Goal: Task Accomplishment & Management: Manage account settings

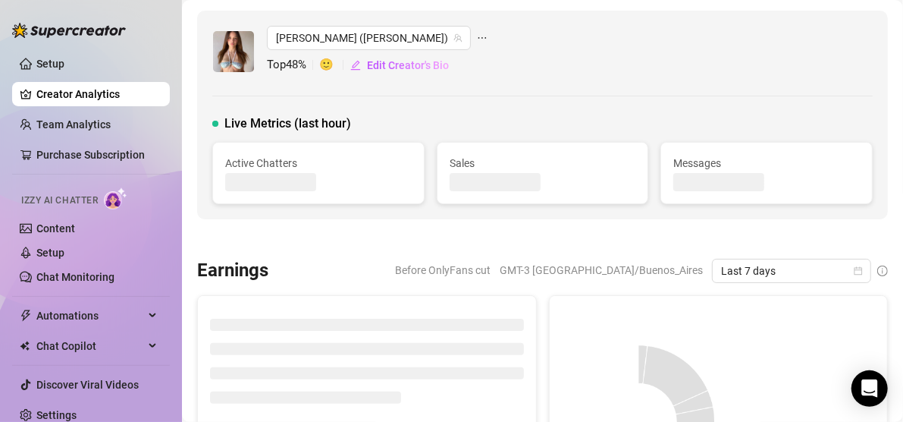
click at [609, 347] on canvas at bounding box center [639, 422] width 154 height 228
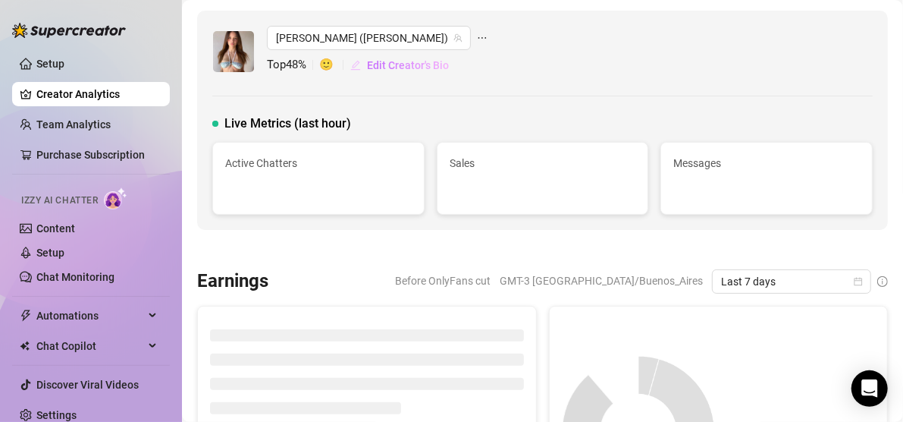
click at [388, 66] on span "Edit Creator's Bio" at bounding box center [408, 65] width 82 height 12
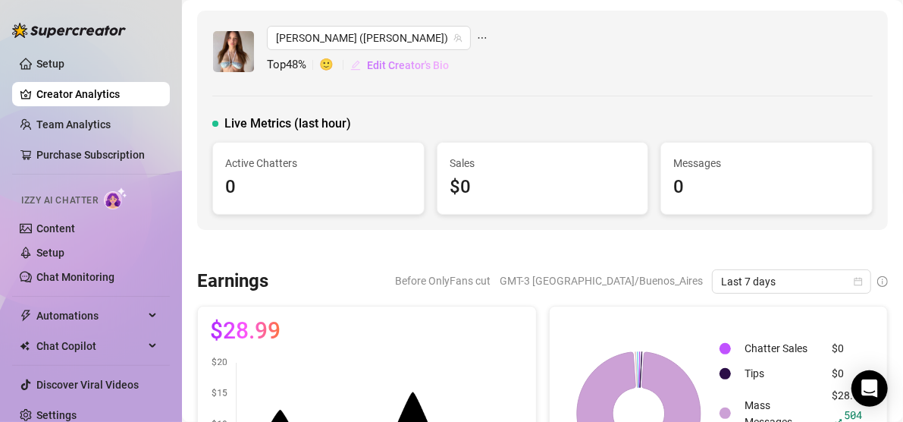
click at [401, 61] on span "Edit Creator's Bio" at bounding box center [408, 65] width 82 height 12
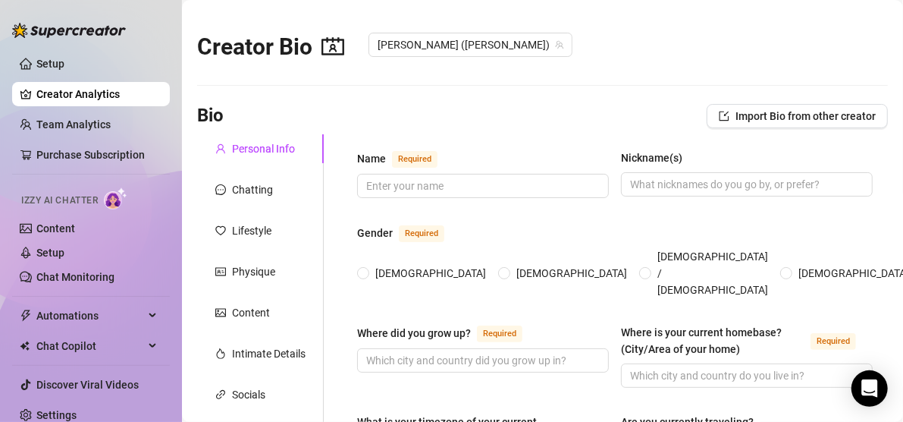
checkbox input "true"
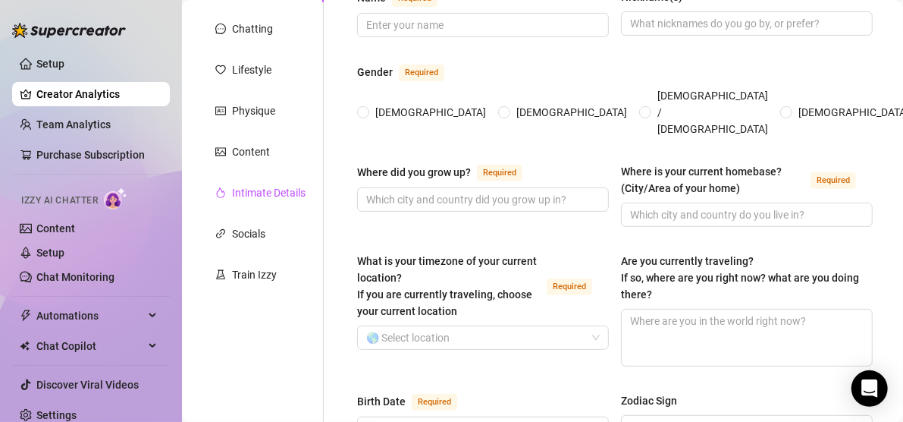
click at [285, 189] on div "Intimate Details" at bounding box center [269, 192] width 74 height 17
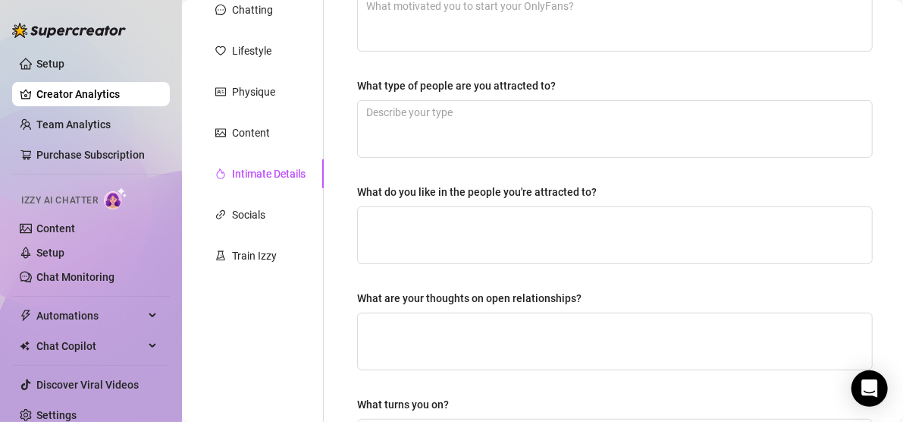
scroll to position [179, 0]
click at [260, 134] on div "Content" at bounding box center [251, 133] width 38 height 17
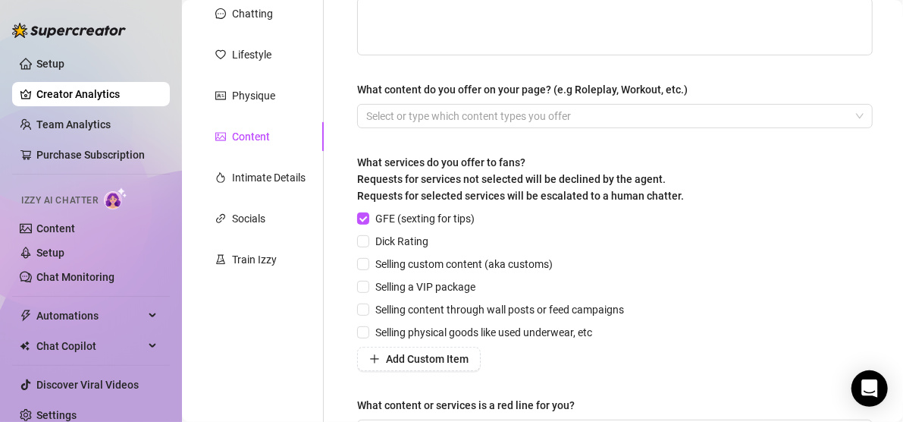
scroll to position [106, 0]
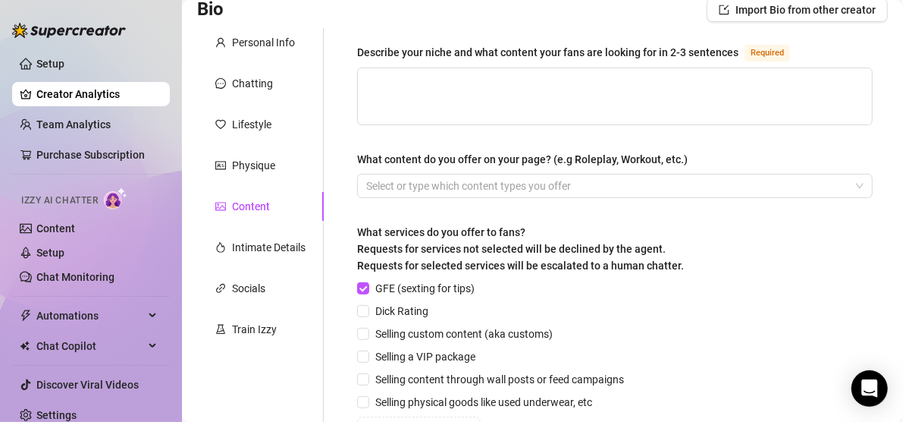
click at [86, 93] on link "Creator Analytics" at bounding box center [96, 94] width 121 height 24
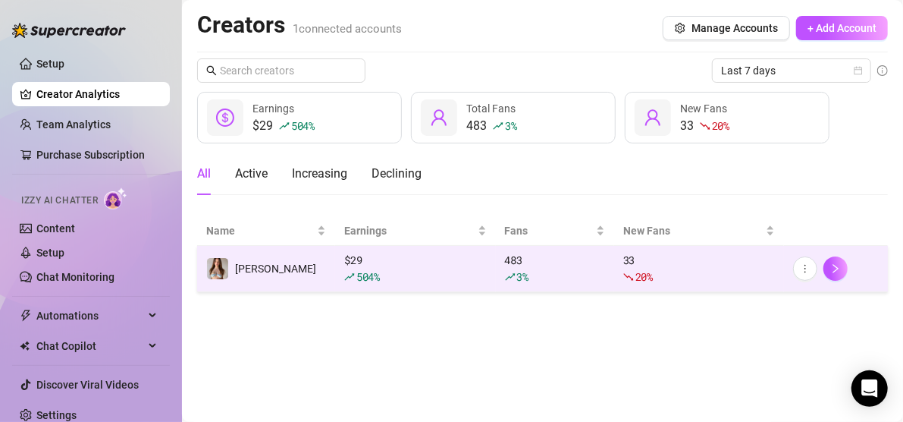
click at [649, 278] on span "20 %" at bounding box center [644, 276] width 17 height 14
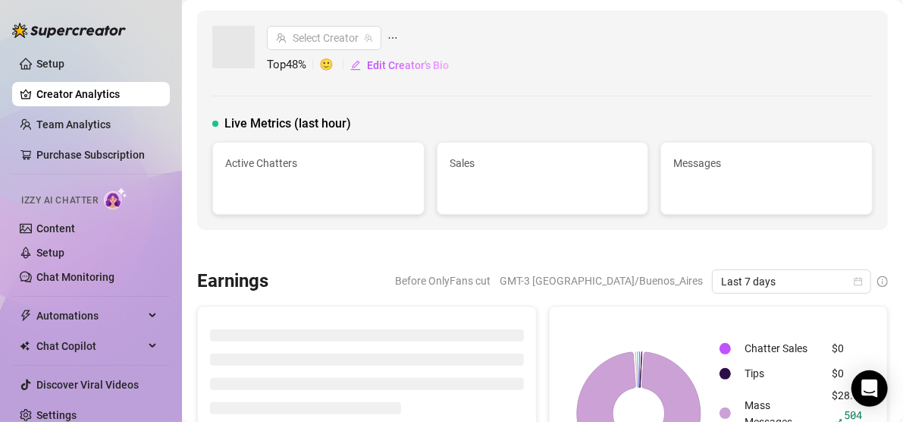
click at [649, 278] on span "GMT-3 [GEOGRAPHIC_DATA]/Buenos_Aires" at bounding box center [601, 280] width 203 height 23
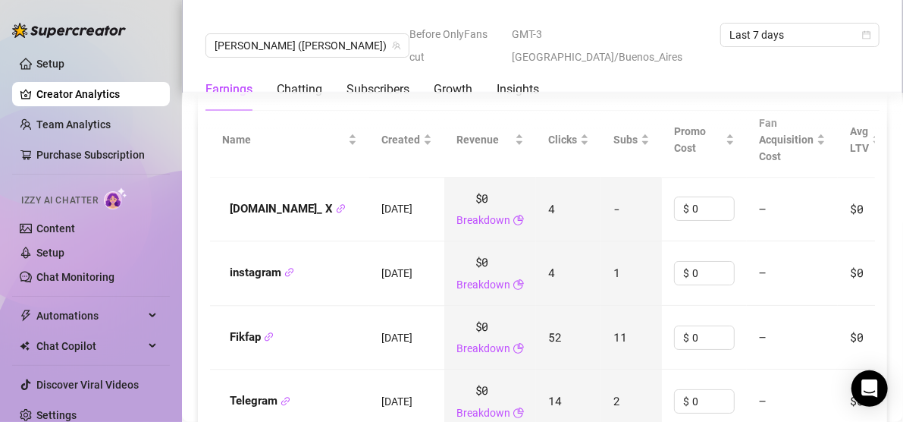
scroll to position [1701, 0]
